Goal: Task Accomplishment & Management: Use online tool/utility

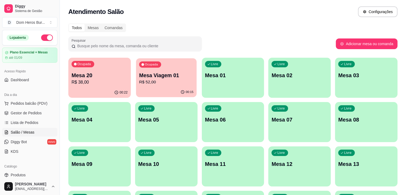
click at [158, 58] on div "Ocupada Mesa 20 R$ 38,00 00:22 Ocupada Mesa Viagem 01 R$ 52,00 00:15 Livre Mesa…" at bounding box center [232, 189] width 329 height 262
click at [161, 74] on p "Mesa Viagem 01" at bounding box center [166, 75] width 56 height 7
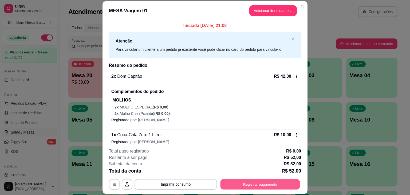
click at [234, 184] on button "Registrar pagamento" at bounding box center [260, 184] width 80 height 10
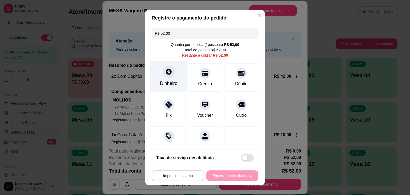
click at [178, 85] on div "Dinheiro" at bounding box center [169, 76] width 38 height 31
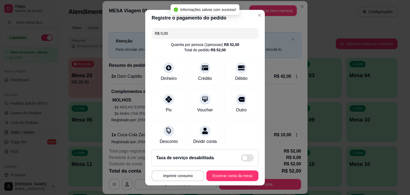
type input "R$ 0,00"
click at [221, 175] on button "Encerrar conta da mesa" at bounding box center [232, 175] width 50 height 10
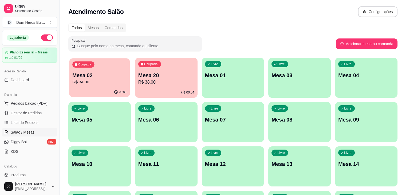
click at [87, 81] on p "R$ 34,00" at bounding box center [99, 82] width 54 height 6
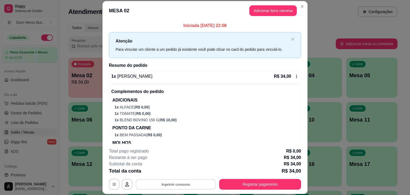
click at [190, 181] on button "Imprimir consumo" at bounding box center [176, 184] width 80 height 10
click at [182, 168] on button "IMPRESSORA" at bounding box center [175, 172] width 37 height 8
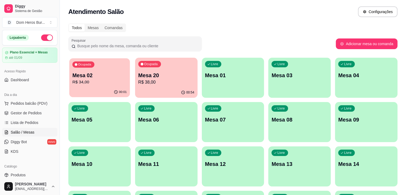
click at [97, 79] on p "R$ 34,00" at bounding box center [99, 82] width 54 height 6
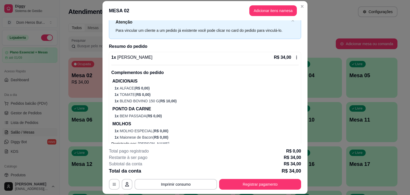
scroll to position [27, 0]
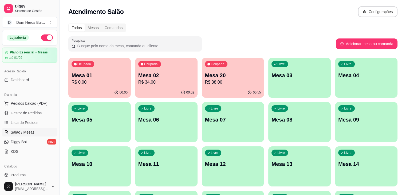
click at [177, 78] on div "Ocupada Mesa 01 R$ 0,00 00:00 Ocupada Mesa 02 R$ 34,00 00:02 Ocupada Mesa 20 R$…" at bounding box center [232, 189] width 329 height 262
click at [175, 78] on div "Ocupada Mesa 01 R$ 0,00 00:00 Ocupada Mesa 02 R$ 34,00 00:02 Ocupada Mesa 20 R$…" at bounding box center [232, 189] width 329 height 262
click at [157, 79] on p "R$ 34,00" at bounding box center [166, 82] width 54 height 6
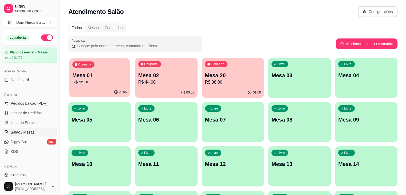
click at [100, 71] on div "Ocupada Mesa 01 R$ 55,00" at bounding box center [99, 72] width 61 height 29
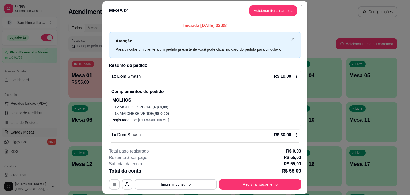
scroll to position [85, 0]
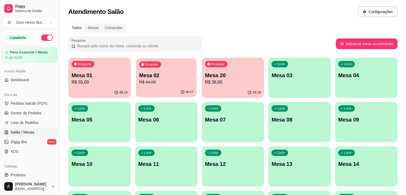
click at [158, 86] on div "Ocupada Mesa 02 R$ 44,00" at bounding box center [166, 72] width 61 height 29
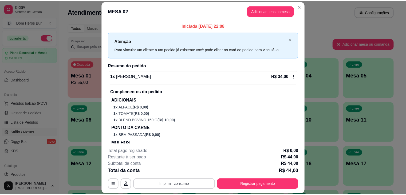
scroll to position [49, 0]
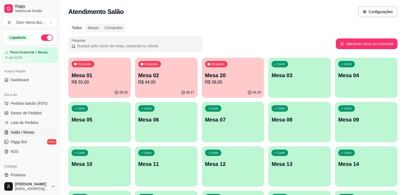
click at [151, 3] on div "Atendimento Salão Configurações" at bounding box center [233, 10] width 346 height 20
click at [97, 82] on p "R$ 55,00" at bounding box center [99, 82] width 54 height 6
